Goal: Obtain resource: Download file/media

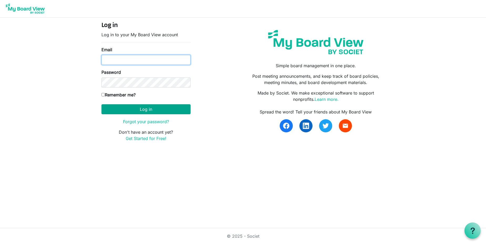
type input "vernitawarfield@gmail.com"
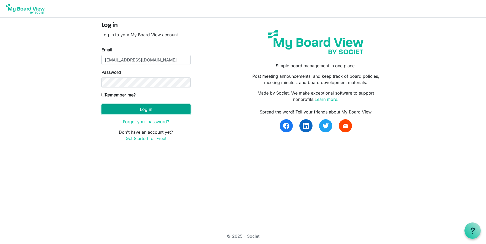
click at [134, 111] on button "Log in" at bounding box center [145, 109] width 89 height 10
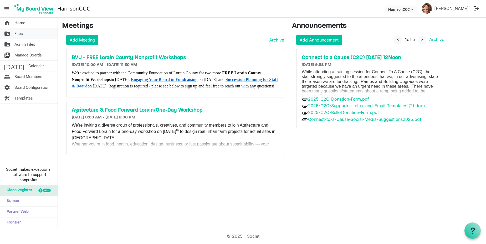
click at [18, 32] on span "Files" at bounding box center [18, 33] width 8 height 11
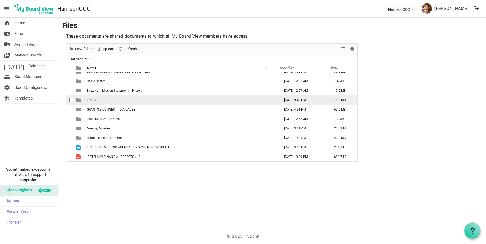
scroll to position [15, 0]
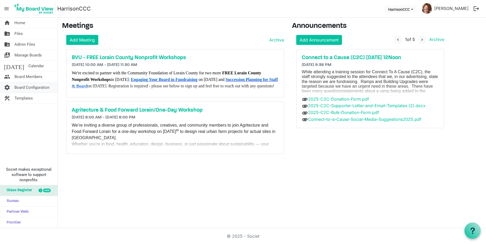
click at [28, 86] on span "Board Configuration" at bounding box center [31, 87] width 35 height 11
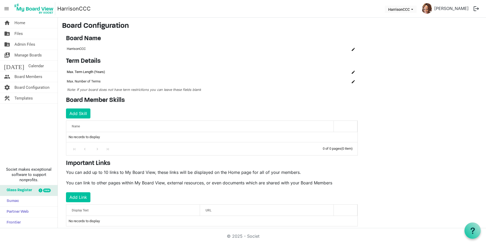
click at [105, 72] on td "Max. Term Length (Years)" at bounding box center [189, 71] width 247 height 9
click at [351, 81] on button "is Command column column header" at bounding box center [352, 81] width 7 height 7
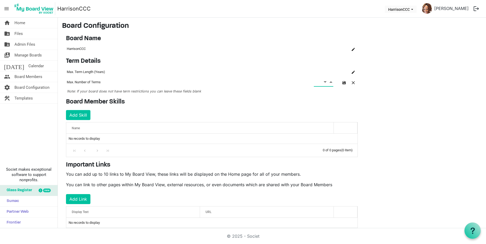
scroll to position [1, 0]
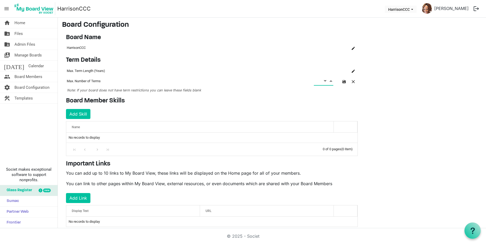
click at [411, 114] on main "Board Configuration Board Name OK OK Cancel Name board-name-grid_header_table H…" at bounding box center [272, 128] width 428 height 223
click at [410, 114] on main "Board Configuration Board Name OK OK Cancel Name board-name-grid_header_table H…" at bounding box center [272, 128] width 428 height 223
click at [354, 81] on span "button" at bounding box center [353, 81] width 3 height 3
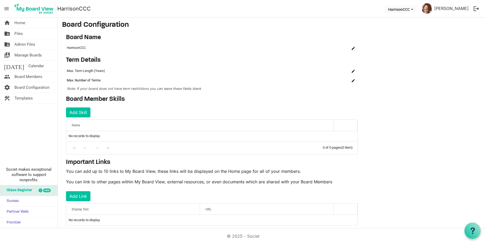
scroll to position [11, 0]
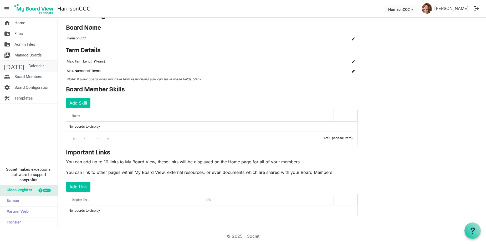
click at [39, 66] on link "[DATE] Calendar" at bounding box center [29, 66] width 58 height 11
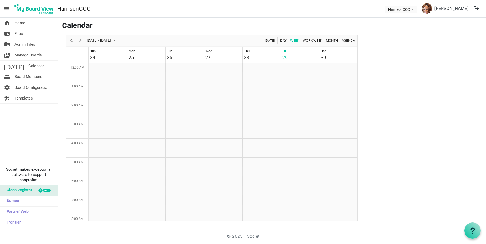
scroll to position [170, 0]
click at [344, 58] on td "Sat 30" at bounding box center [338, 55] width 38 height 16
click at [339, 106] on td "Week of August 29, 2025" at bounding box center [338, 105] width 38 height 9
click at [327, 102] on td "Week of August 29, 2025" at bounding box center [338, 101] width 38 height 9
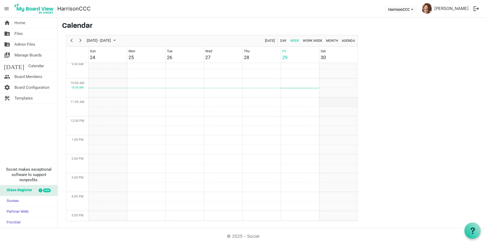
scroll to position [173, 0]
click at [284, 40] on span "Day" at bounding box center [283, 40] width 7 height 7
click at [80, 40] on span "Next" at bounding box center [80, 40] width 6 height 7
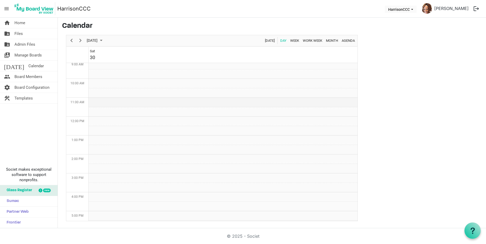
click at [94, 102] on td "Day of August 30, 2025" at bounding box center [223, 102] width 269 height 9
click at [94, 102] on td "Day of August 30, 2025" at bounding box center [223, 101] width 269 height 9
click at [92, 99] on td "Day of August 30, 2025" at bounding box center [223, 100] width 269 height 9
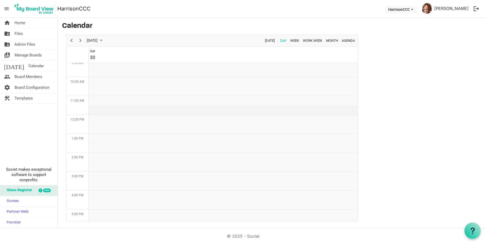
click at [94, 108] on td "Day of August 30, 2025" at bounding box center [223, 110] width 269 height 9
click at [95, 100] on td "Day of August 30, 2025" at bounding box center [223, 100] width 269 height 9
click at [20, 97] on span "Templates" at bounding box center [23, 98] width 18 height 11
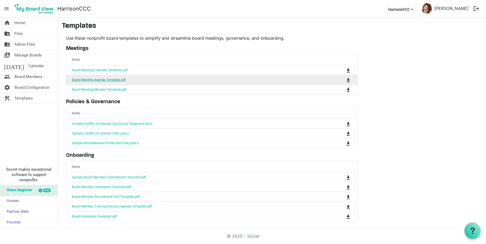
click at [76, 78] on link "Board Meeting Agenda Template.pdf" at bounding box center [99, 80] width 54 height 4
